Goal: Task Accomplishment & Management: Use online tool/utility

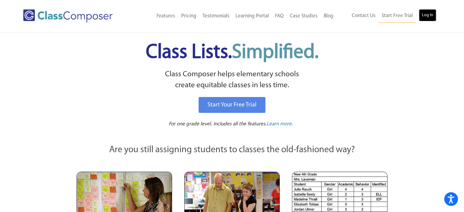
click at [425, 20] on link "Log In" at bounding box center [427, 15] width 17 height 12
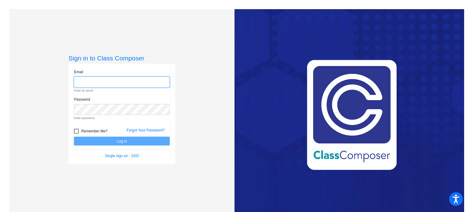
type input "[EMAIL_ADDRESS][DOMAIN_NAME]"
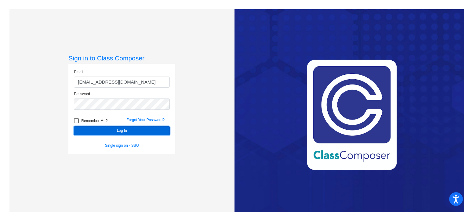
click at [107, 129] on button "Log In" at bounding box center [122, 130] width 96 height 9
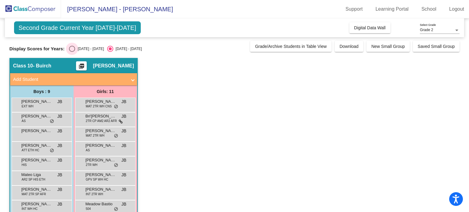
click at [74, 47] on div "Select an option" at bounding box center [72, 49] width 6 height 6
click at [72, 52] on input "2024 - 2025" at bounding box center [72, 52] width 0 height 0
radio input "true"
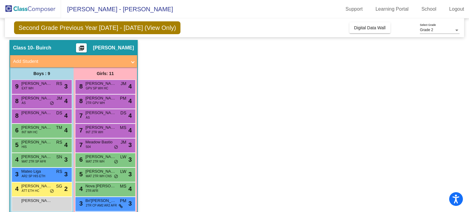
scroll to position [56, 0]
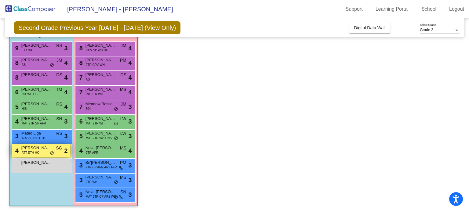
click at [39, 152] on div "4 Joseph Terrell ATT ETH HC SG lock do_not_disturb_alt 2" at bounding box center [41, 150] width 58 height 13
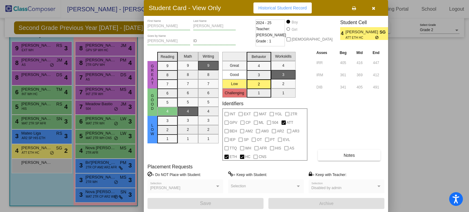
click at [372, 8] on icon "button" at bounding box center [373, 8] width 3 height 4
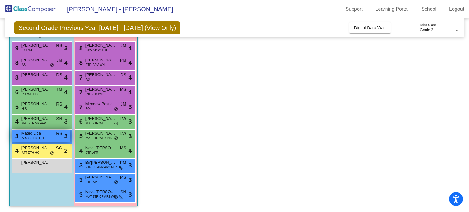
click at [47, 134] on span "Mateo Liga" at bounding box center [36, 133] width 31 height 6
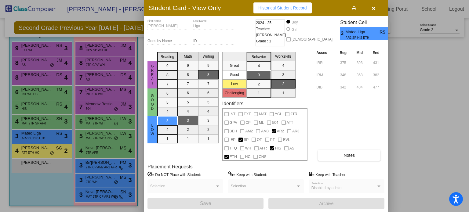
click at [36, 117] on div at bounding box center [234, 106] width 469 height 212
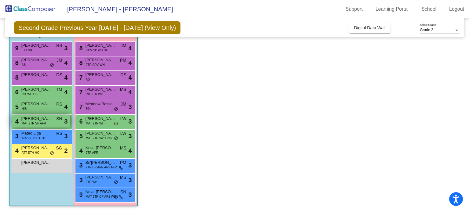
click at [37, 119] on span "Temitope Ajayi" at bounding box center [36, 119] width 31 height 6
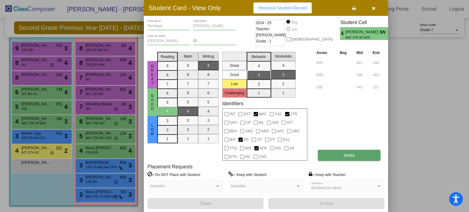
click at [342, 155] on button "Notes" at bounding box center [349, 155] width 63 height 11
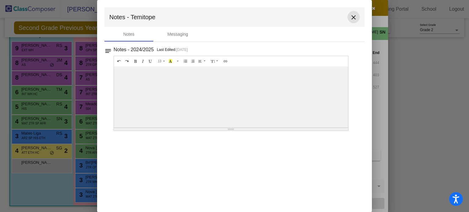
click at [355, 22] on button "close" at bounding box center [353, 17] width 12 height 12
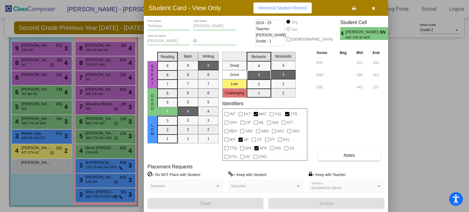
click at [26, 153] on div at bounding box center [234, 106] width 469 height 212
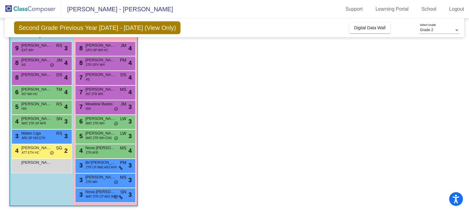
click at [26, 153] on span "ATT ETH HC" at bounding box center [31, 152] width 18 height 5
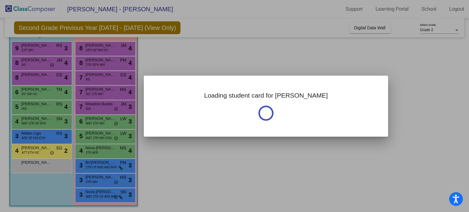
click at [26, 153] on div at bounding box center [234, 106] width 469 height 212
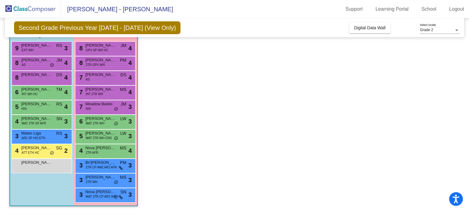
click at [26, 153] on span "ATT ETH HC" at bounding box center [31, 152] width 18 height 5
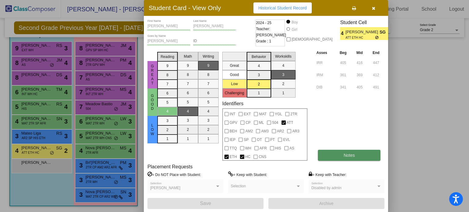
click at [348, 157] on span "Notes" at bounding box center [348, 155] width 11 height 5
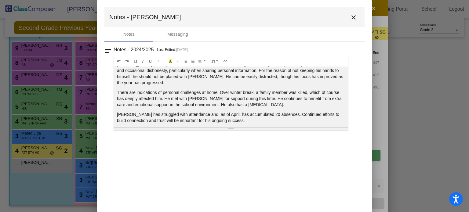
scroll to position [33, 0]
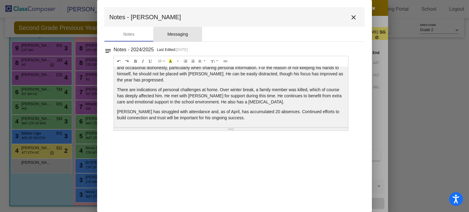
click at [179, 34] on div "Messaging" at bounding box center [177, 34] width 21 height 6
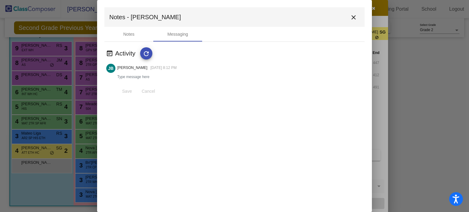
click at [350, 18] on mat-icon "close" at bounding box center [353, 17] width 7 height 7
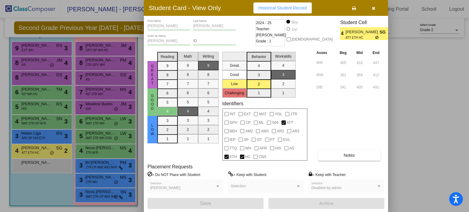
click at [375, 7] on button "button" at bounding box center [374, 7] width 20 height 11
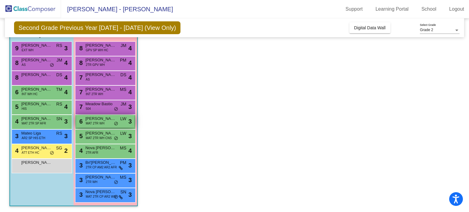
click at [99, 121] on span "MAT 2TR WH" at bounding box center [95, 123] width 19 height 5
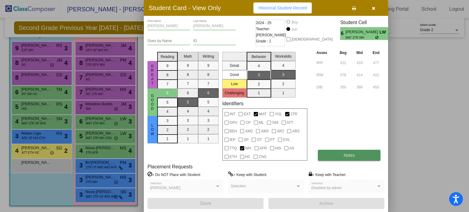
click at [346, 157] on button "Notes" at bounding box center [349, 155] width 63 height 11
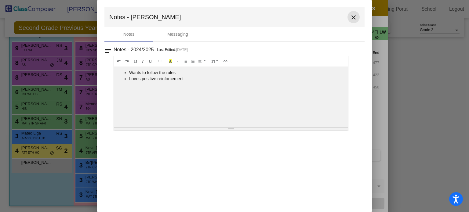
click at [354, 18] on mat-icon "close" at bounding box center [353, 17] width 7 height 7
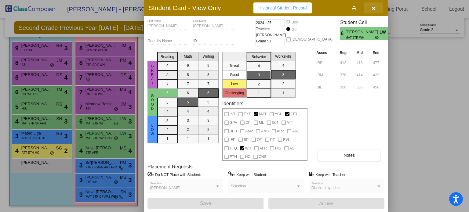
click at [372, 6] on icon "button" at bounding box center [373, 8] width 3 height 4
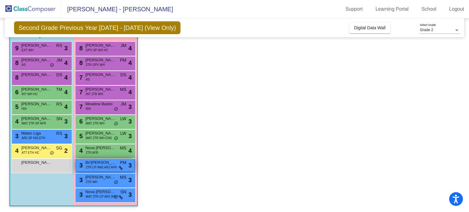
click at [103, 166] on span "2TR CP AM2 AR2 AFR" at bounding box center [101, 167] width 31 height 5
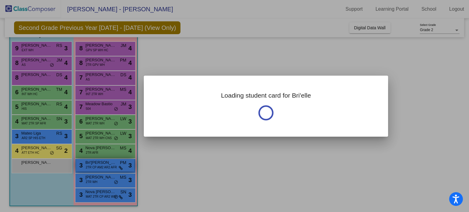
click at [103, 166] on div at bounding box center [234, 106] width 469 height 212
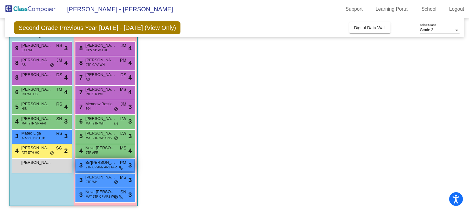
click at [103, 166] on span "2TR CP AM2 AR2 AFR" at bounding box center [101, 167] width 31 height 5
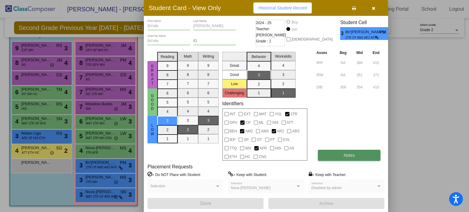
click at [340, 160] on button "Notes" at bounding box center [349, 155] width 63 height 11
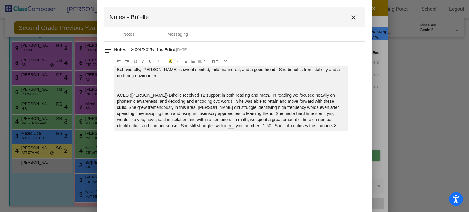
scroll to position [79, 0]
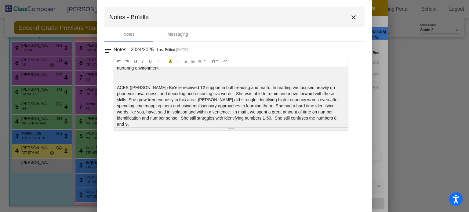
click at [363, 16] on mat-toolbar "Notes - Bri'elle close" at bounding box center [234, 17] width 260 height 20
click at [359, 19] on button "close" at bounding box center [353, 17] width 12 height 12
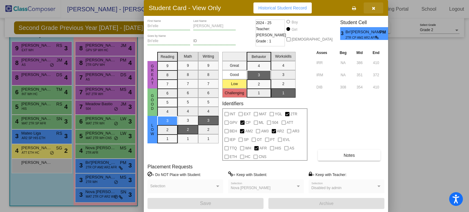
click at [375, 6] on button "button" at bounding box center [374, 7] width 20 height 11
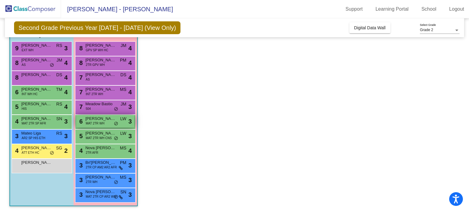
click at [94, 125] on span "MAT 2TR WH" at bounding box center [95, 123] width 19 height 5
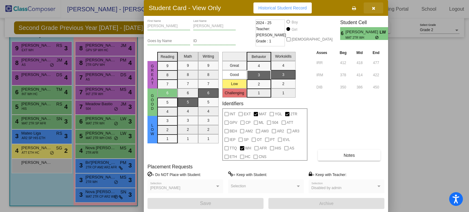
click at [372, 8] on icon "button" at bounding box center [373, 8] width 3 height 4
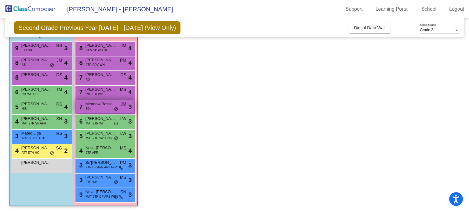
click at [106, 107] on span "Meadow Bastio" at bounding box center [100, 104] width 31 height 6
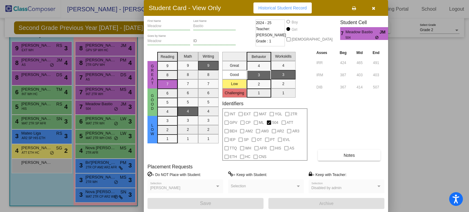
click at [375, 9] on button "button" at bounding box center [374, 7] width 20 height 11
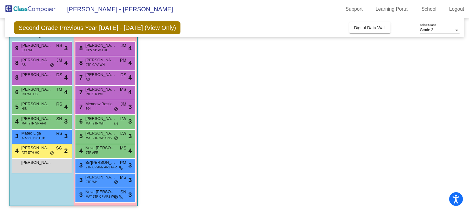
click at [33, 6] on img at bounding box center [30, 9] width 61 height 18
